Goal: Find specific page/section: Find specific page/section

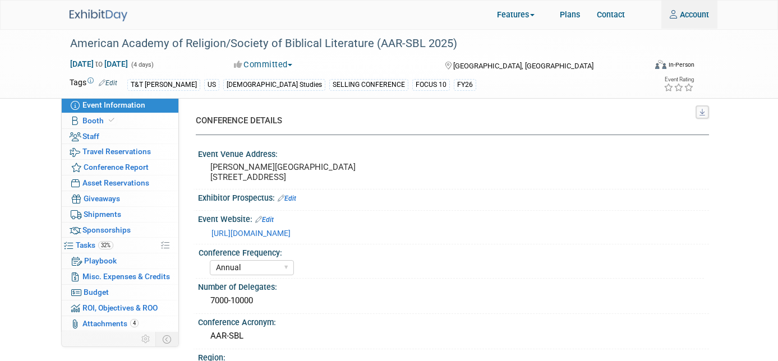
select select "Annual"
select select "Level 1"
select select "In-Person Booth"
select select "[DEMOGRAPHIC_DATA] Studies"
select select "T&T [PERSON_NAME]"
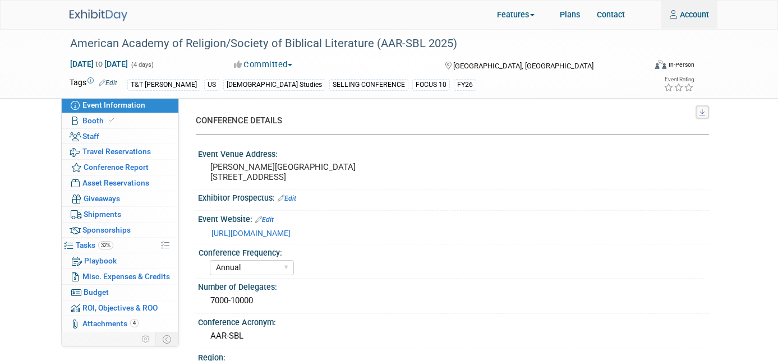
select select "[PERSON_NAME]"
select select "Networking/Commissioning"
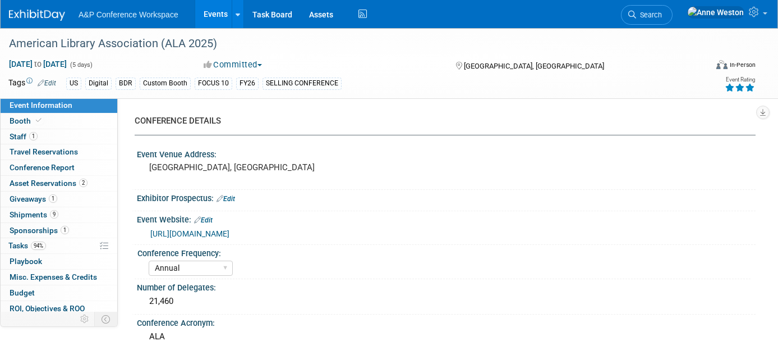
select select "Annual"
select select "Level 1"
select select "In-Person Booth"
select select "Libraries"
select select "Bloomsbury Digital Resources"
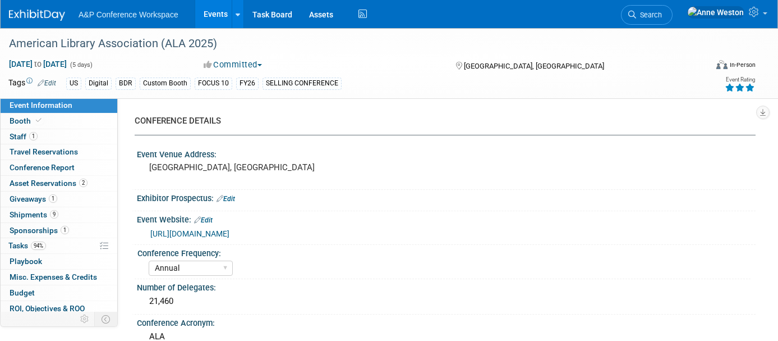
select select "[PERSON_NAME]"
select select "BDR Product Awareness and Trial Generation​"
